Goal: Transaction & Acquisition: Purchase product/service

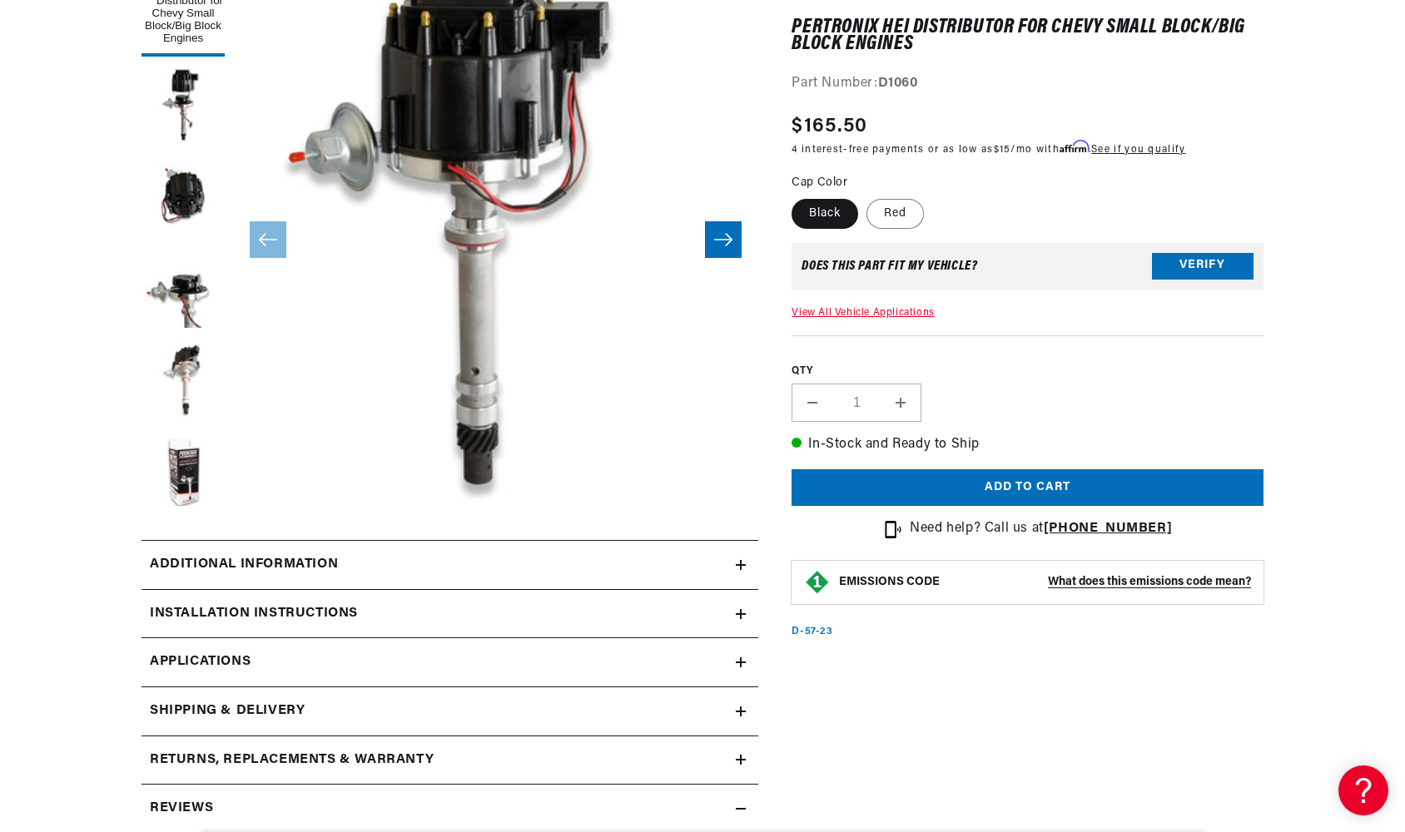
scroll to position [0, 504]
click at [894, 220] on label "Red" at bounding box center [894, 214] width 57 height 30
click at [867, 196] on input "Red" at bounding box center [866, 196] width 1 height 1
radio input "true"
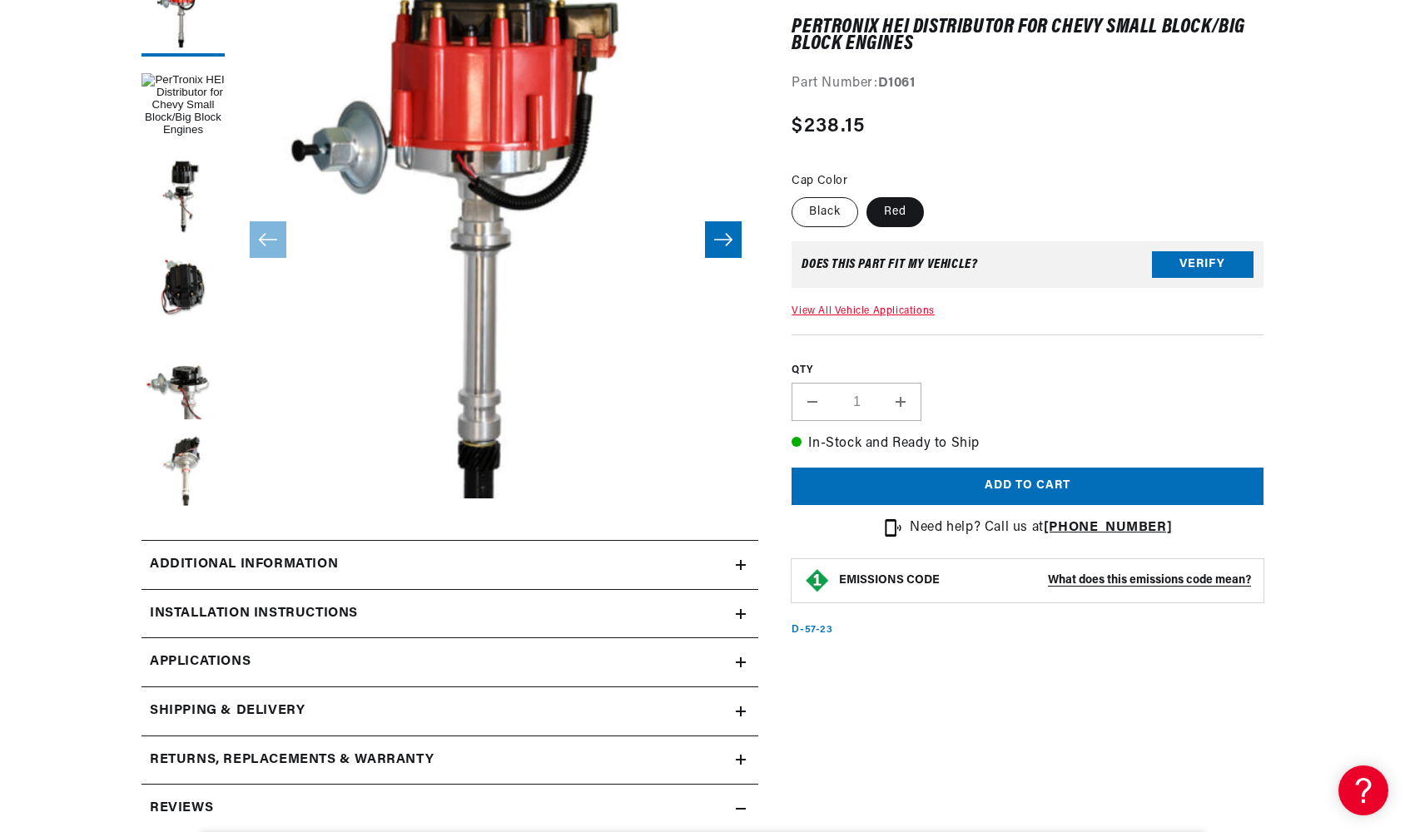
click at [834, 215] on label "Black" at bounding box center [824, 212] width 67 height 30
click at [796, 195] on input "Black" at bounding box center [795, 194] width 1 height 1
radio input "true"
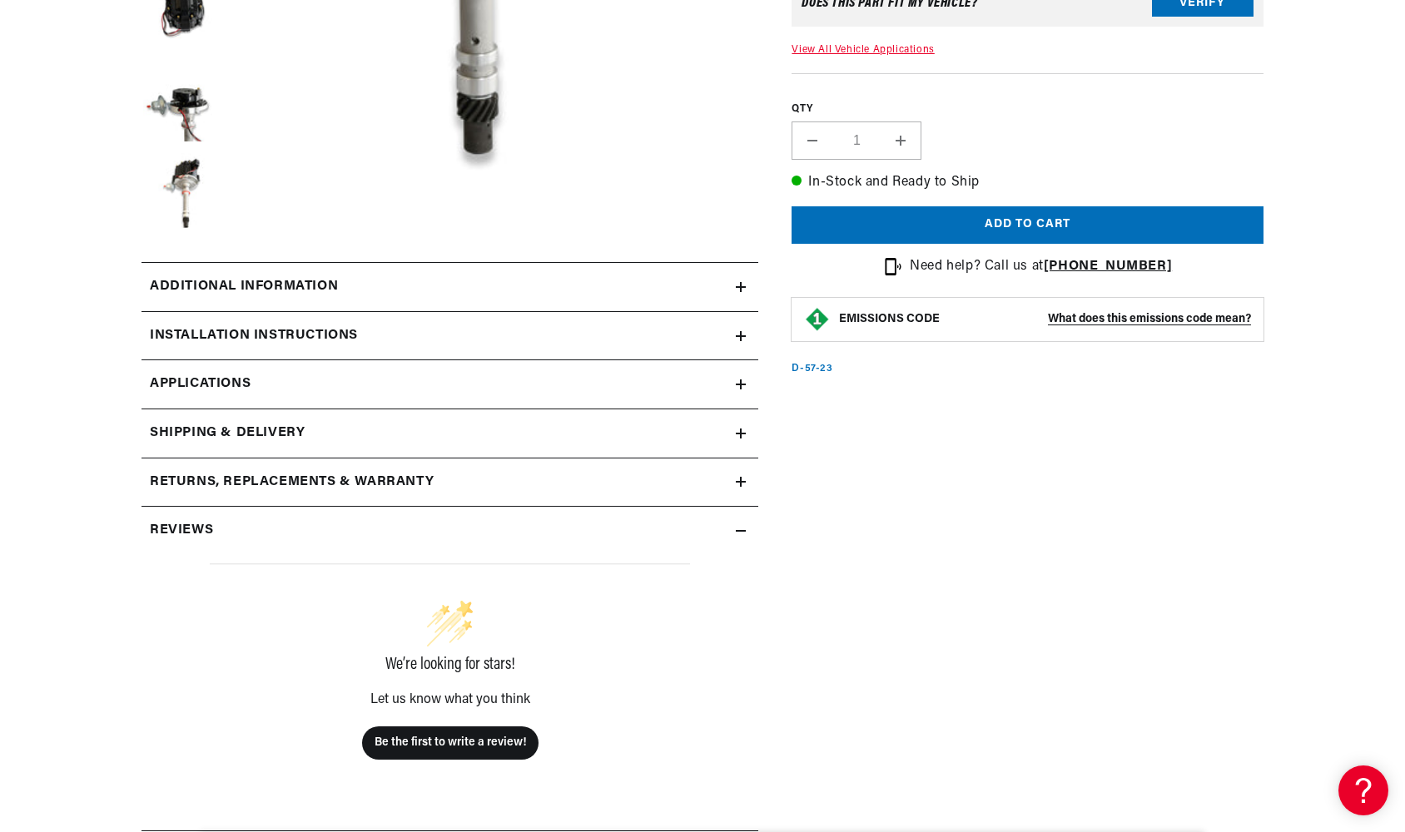
scroll to position [0, 47]
